Goal: Communication & Community: Connect with others

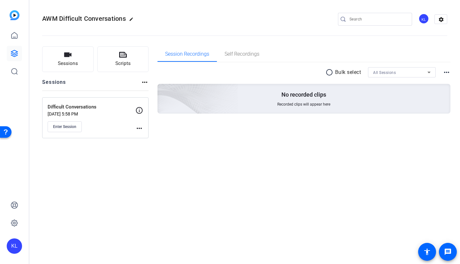
click at [141, 127] on mat-icon "more_horiz" at bounding box center [139, 128] width 8 height 8
click at [206, 160] on div at bounding box center [230, 132] width 460 height 264
click at [114, 128] on div "Enter Session" at bounding box center [92, 126] width 88 height 11
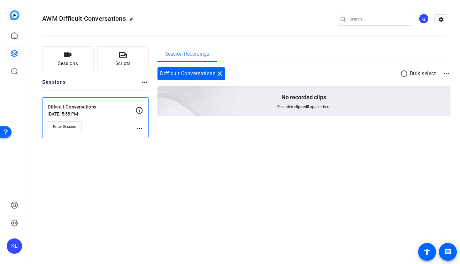
click at [72, 129] on span "Enter Session" at bounding box center [64, 126] width 23 height 5
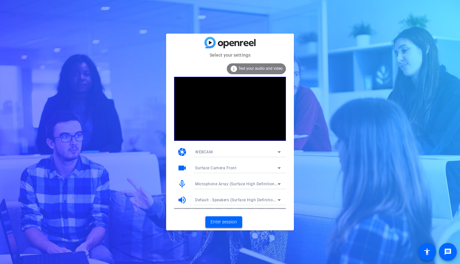
click at [220, 220] on span "Enter session" at bounding box center [224, 221] width 27 height 7
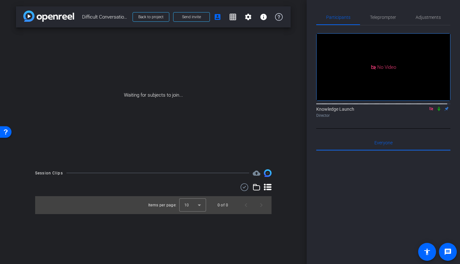
click at [250, 14] on mat-icon "settings" at bounding box center [248, 17] width 8 height 8
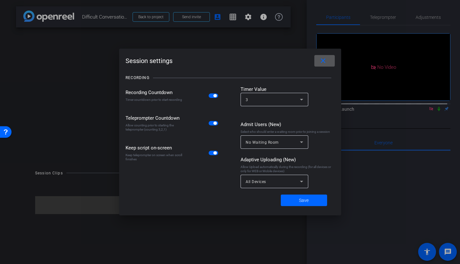
click at [280, 24] on div at bounding box center [230, 132] width 460 height 264
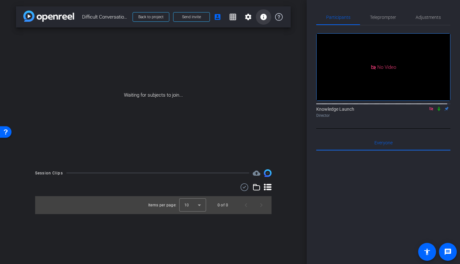
click at [261, 14] on mat-icon "info" at bounding box center [264, 17] width 8 height 8
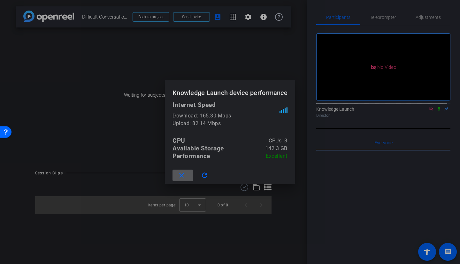
click at [229, 15] on div at bounding box center [230, 132] width 460 height 264
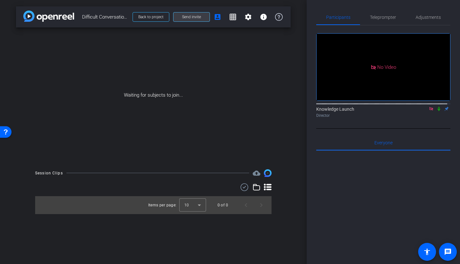
click at [191, 16] on span "Send invite" at bounding box center [191, 16] width 19 height 5
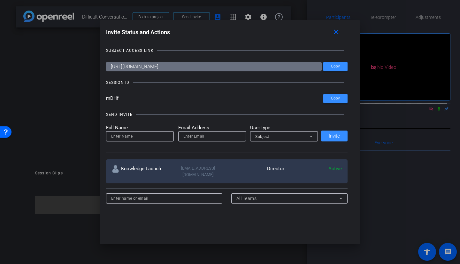
drag, startPoint x: 120, startPoint y: 102, endPoint x: 100, endPoint y: 102, distance: 20.1
click at [100, 102] on div "Invite Status and Actions close SUBJECT ACCESS LINK https://capture.openreel.co…" at bounding box center [230, 119] width 261 height 198
click at [332, 98] on span "Copy" at bounding box center [335, 98] width 9 height 5
